Goal: Transaction & Acquisition: Subscribe to service/newsletter

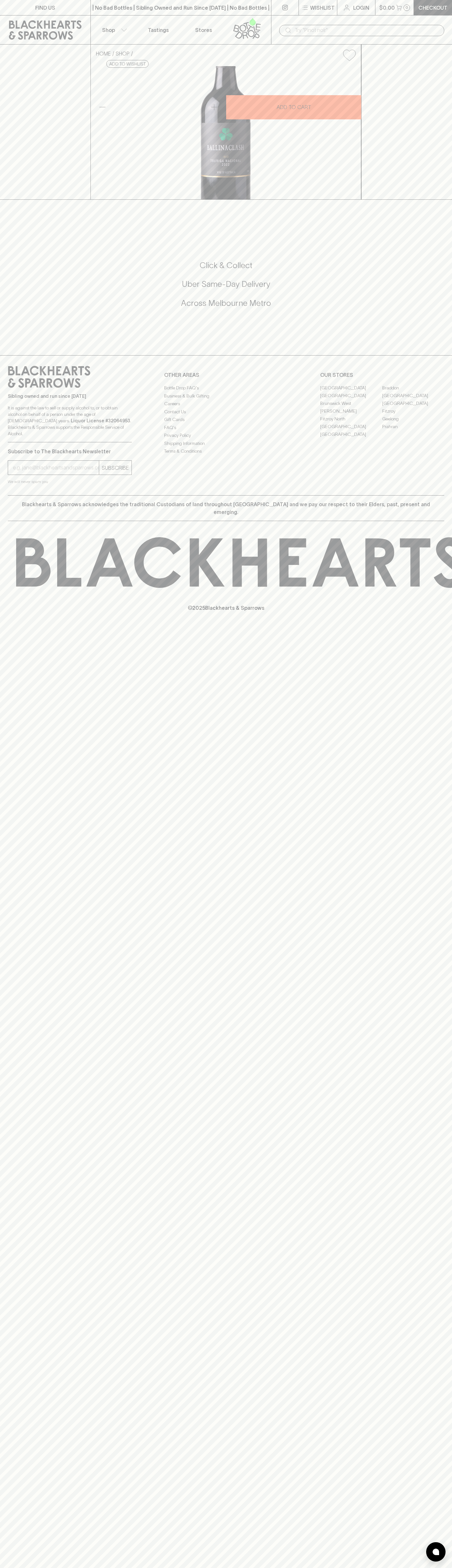
click at [236, 28] on icon at bounding box center [236, 28] width 6 height 7
click at [233, 1567] on html "FIND US | No Bad Bottles | Sibling Owned and Run Since [DATE] | No Bad Bottles …" at bounding box center [226, 784] width 452 height 1568
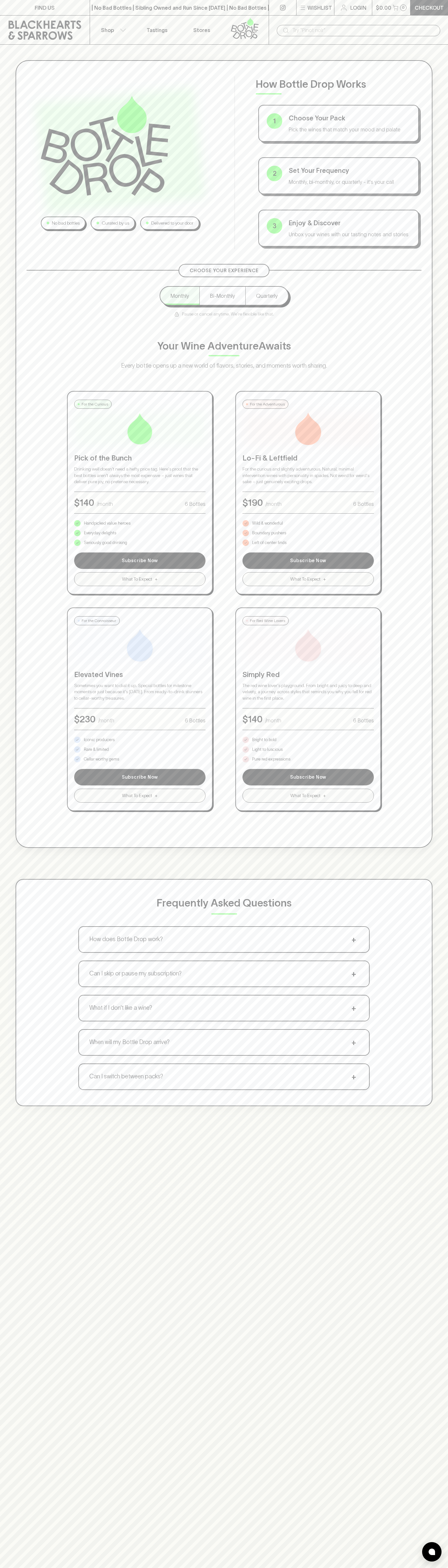
click at [271, 759] on p "Pure red expressions" at bounding box center [271, 759] width 38 height 7
